Goal: Find contact information: Find contact information

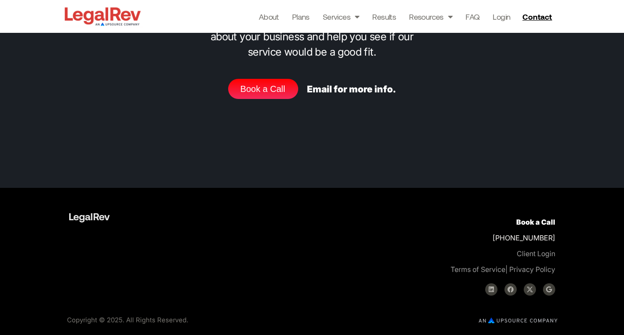
scroll to position [3602, 0]
click at [259, 16] on link "About" at bounding box center [269, 17] width 20 height 12
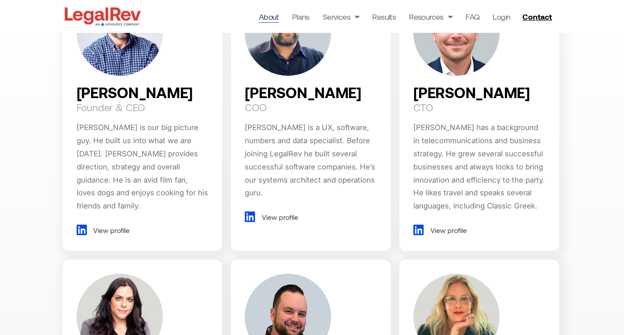
scroll to position [613, 0]
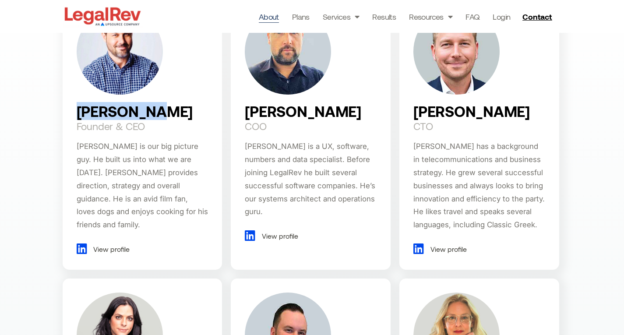
copy h2 "[PERSON_NAME]"
